Goal: Navigation & Orientation: Find specific page/section

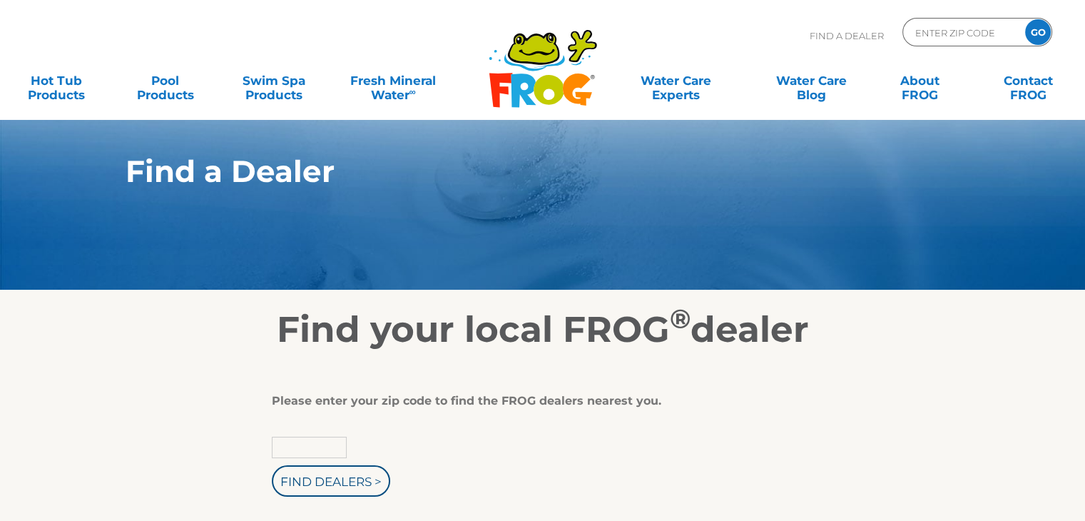
click at [295, 453] on input "text" at bounding box center [309, 447] width 75 height 21
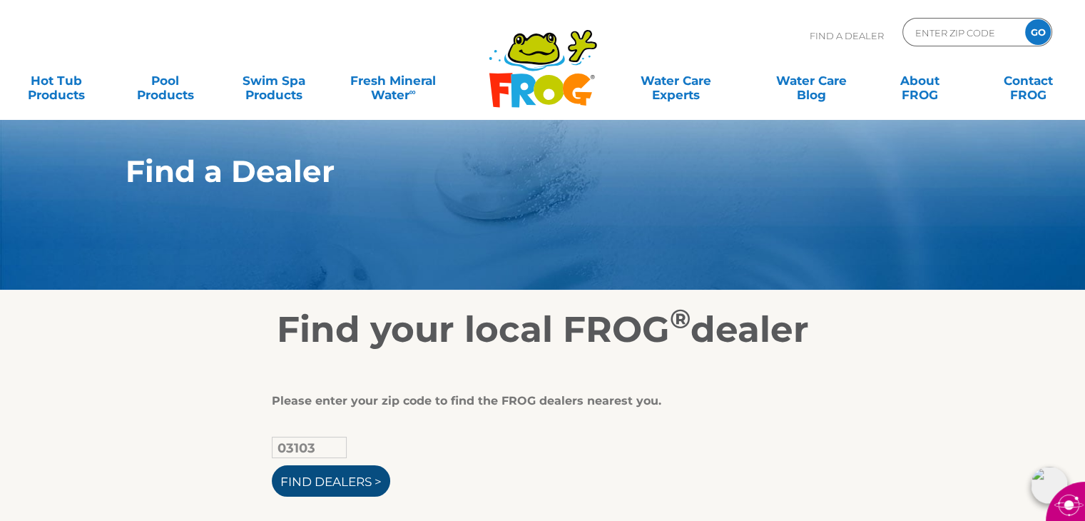
type input "03103"
click at [359, 480] on input "Find Dealers >" at bounding box center [331, 480] width 118 height 31
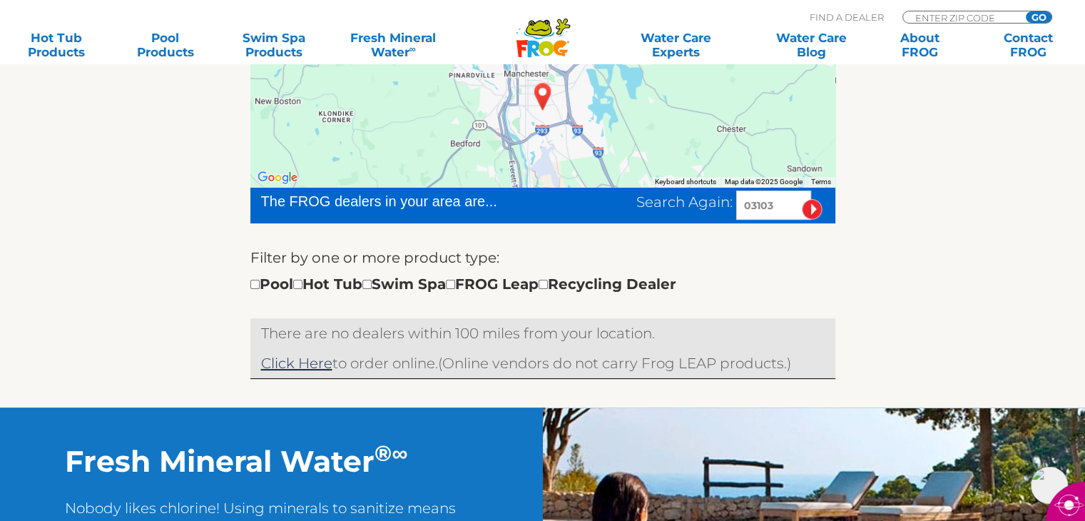
scroll to position [357, 0]
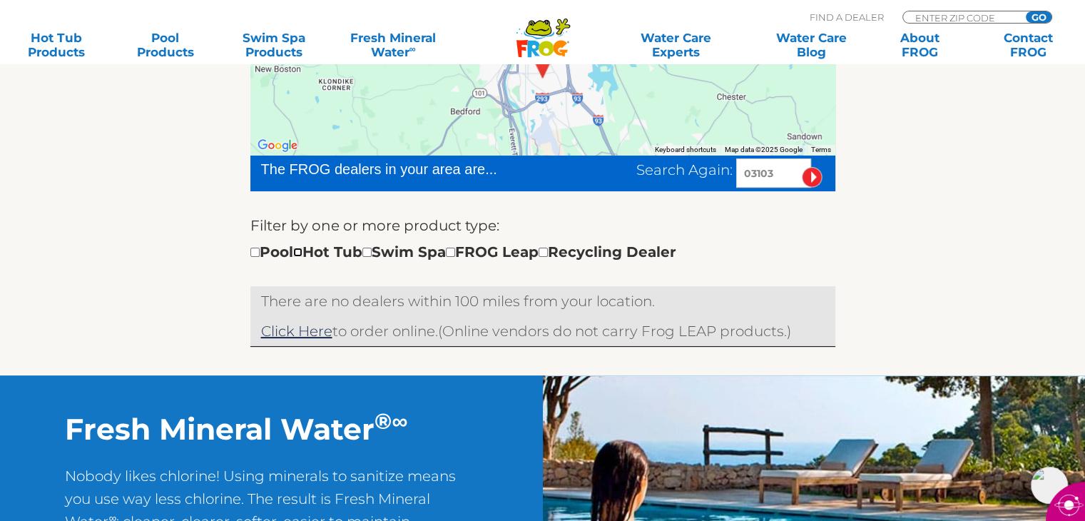
click at [302, 252] on input "checkbox" at bounding box center [297, 252] width 9 height 9
checkbox input "true"
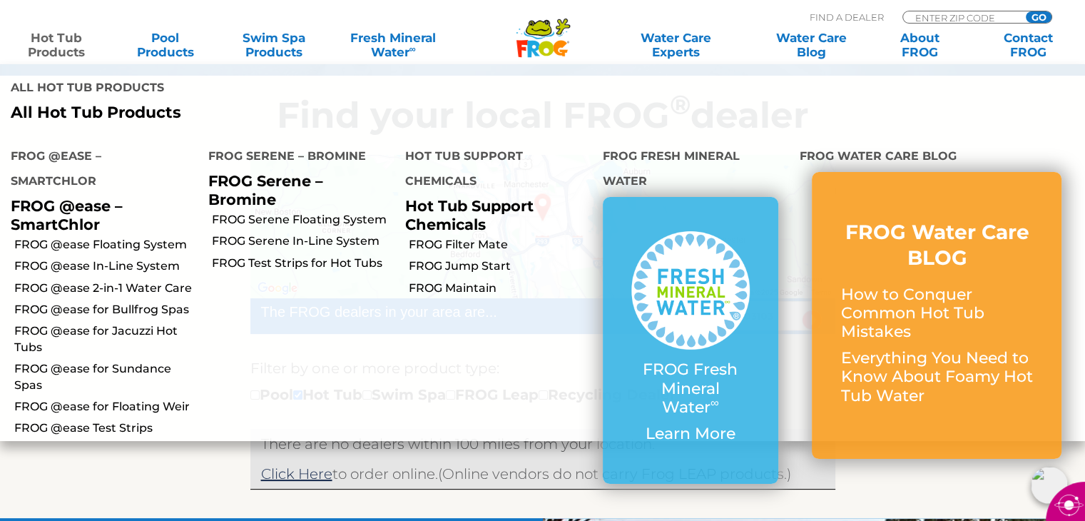
scroll to position [285, 0]
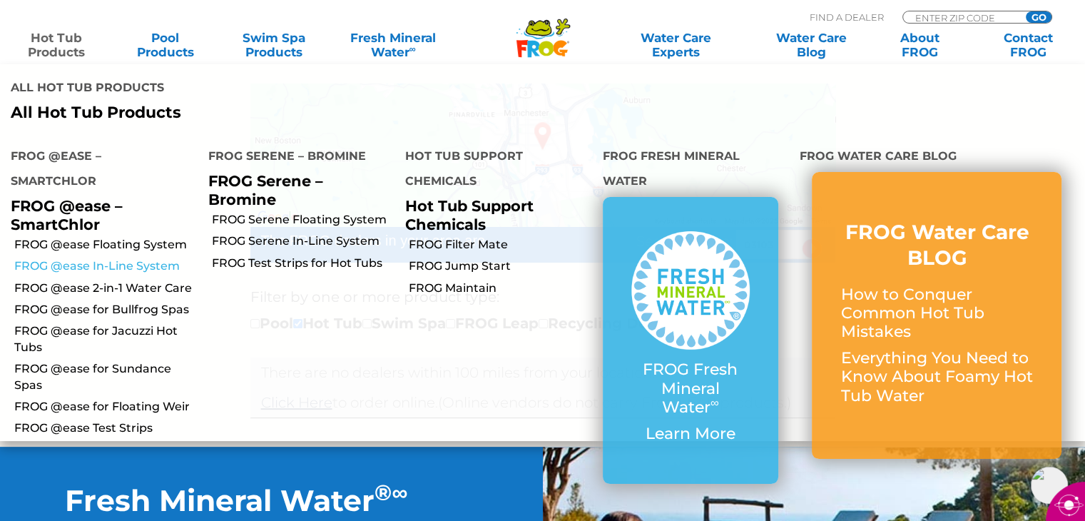
click at [146, 268] on link "FROG @ease In-Line System" at bounding box center [105, 266] width 183 height 16
